Goal: Information Seeking & Learning: Learn about a topic

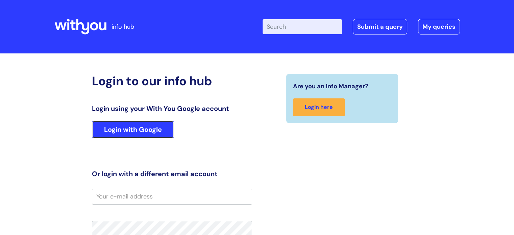
click at [120, 127] on link "Login with Google" at bounding box center [133, 130] width 82 height 18
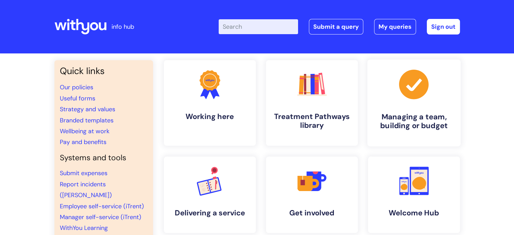
click at [418, 101] on icon ".cls-1{fill:#a53144;stroke-width:0px;}" at bounding box center [413, 84] width 33 height 33
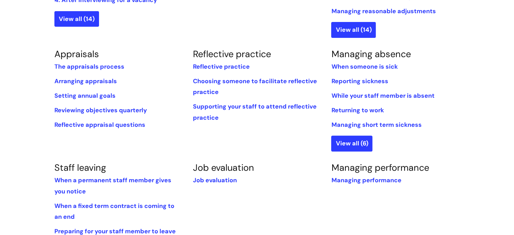
scroll to position [271, 0]
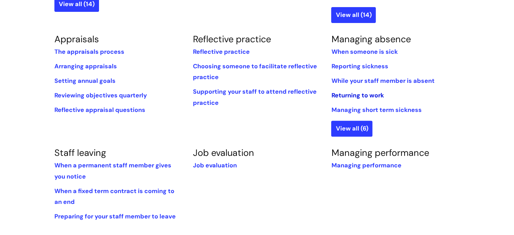
click at [368, 95] on link "Returning to work" at bounding box center [357, 95] width 52 height 8
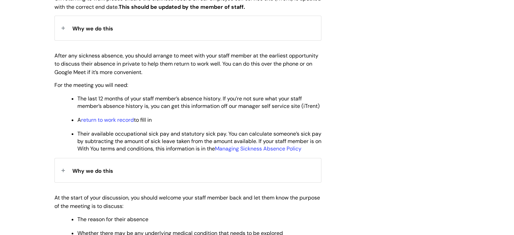
scroll to position [314, 0]
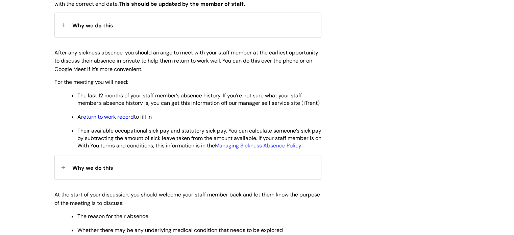
click at [127, 120] on link "return to work record" at bounding box center [107, 116] width 53 height 7
